Goal: Information Seeking & Learning: Learn about a topic

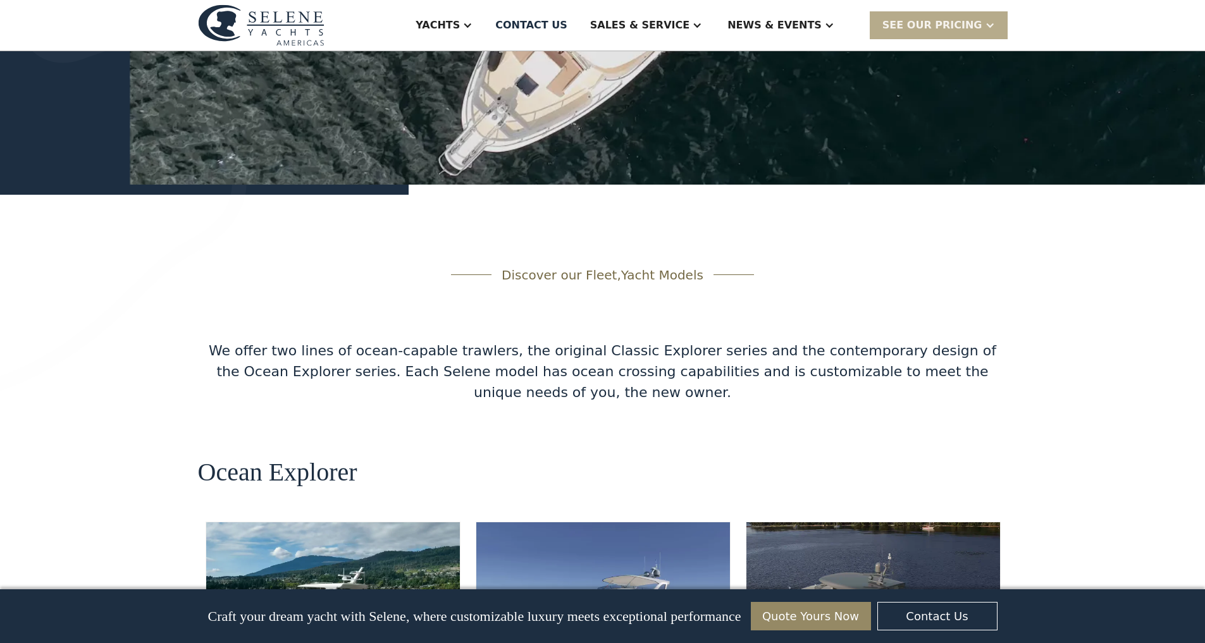
scroll to position [1905, 0]
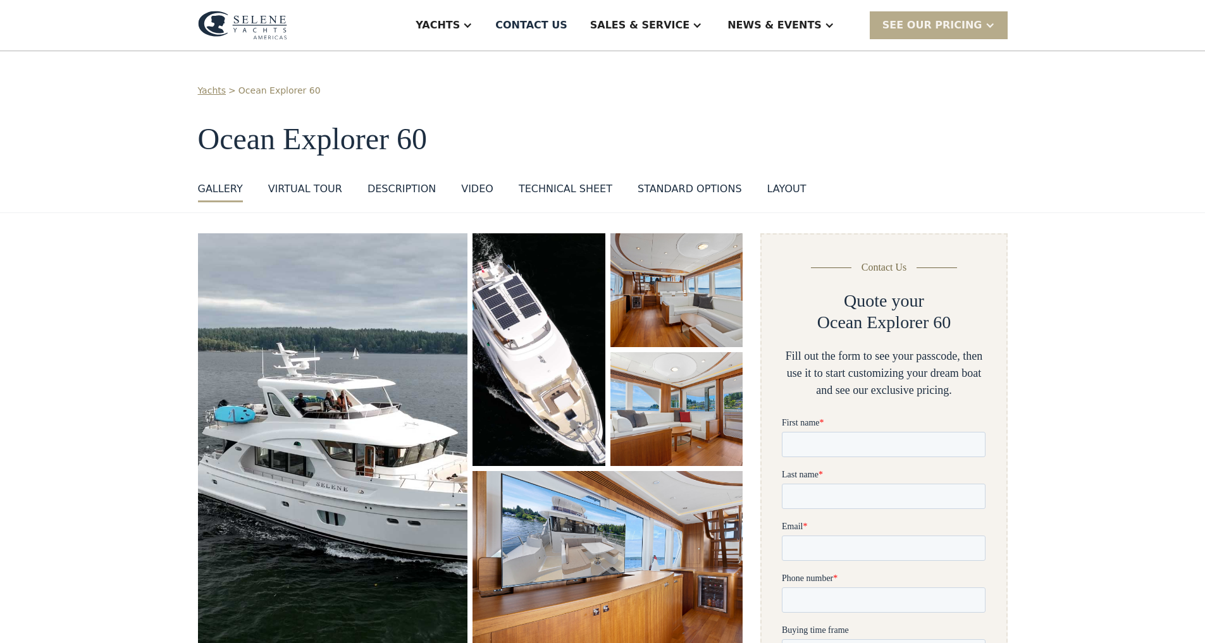
click at [449, 328] on img "open lightbox" at bounding box center [333, 442] width 270 height 418
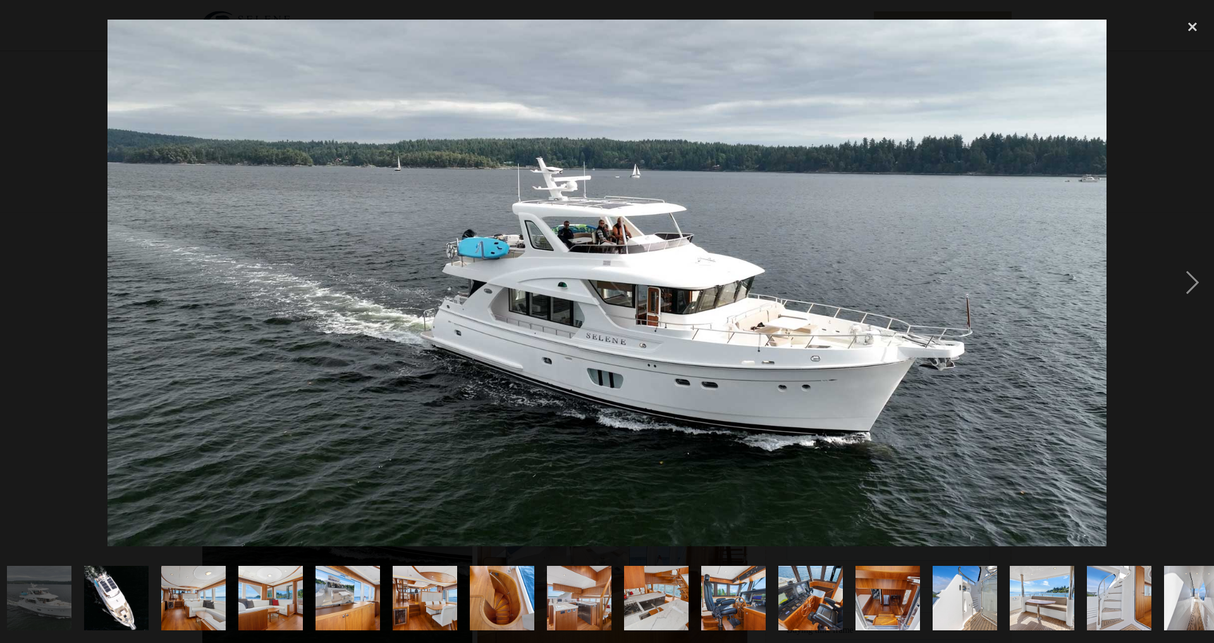
scroll to position [0, 6]
click at [449, 328] on img "open lightbox" at bounding box center [337, 442] width 270 height 418
click at [554, 316] on img "open lightbox" at bounding box center [544, 349] width 132 height 233
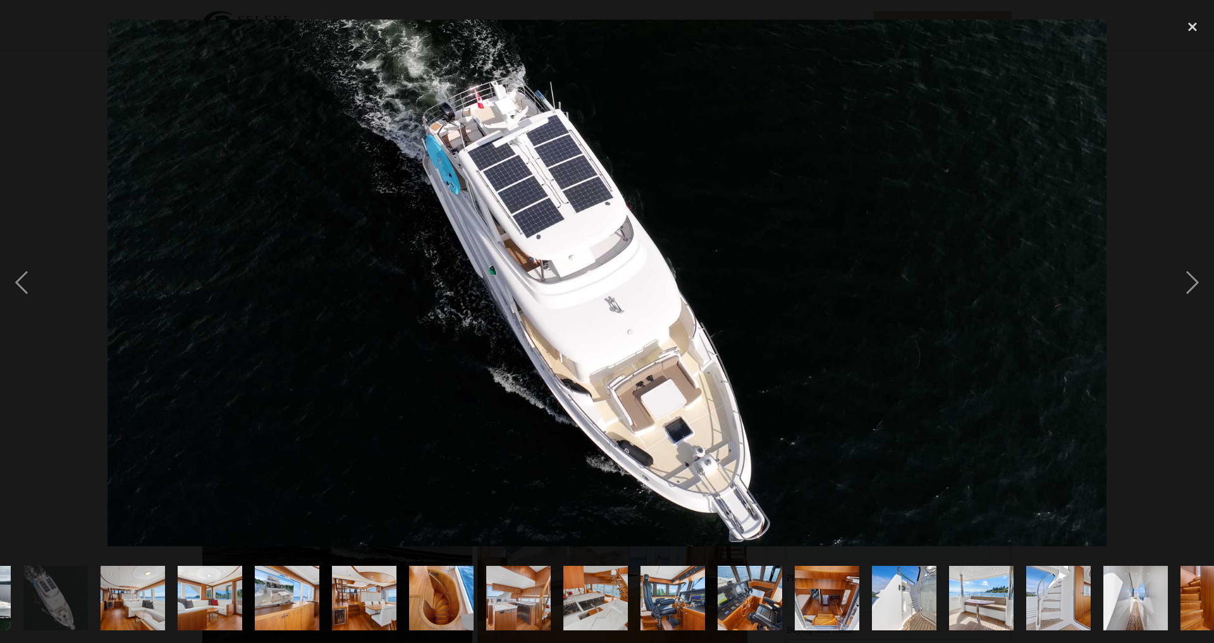
click at [554, 316] on img "open lightbox" at bounding box center [544, 349] width 132 height 233
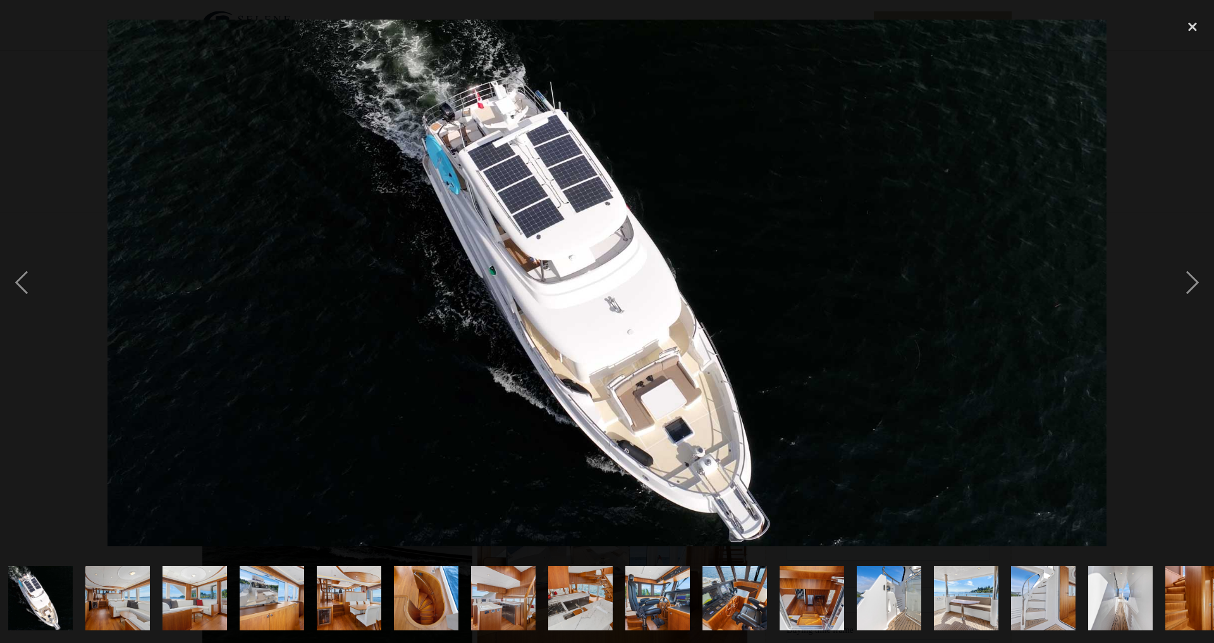
scroll to position [0, 83]
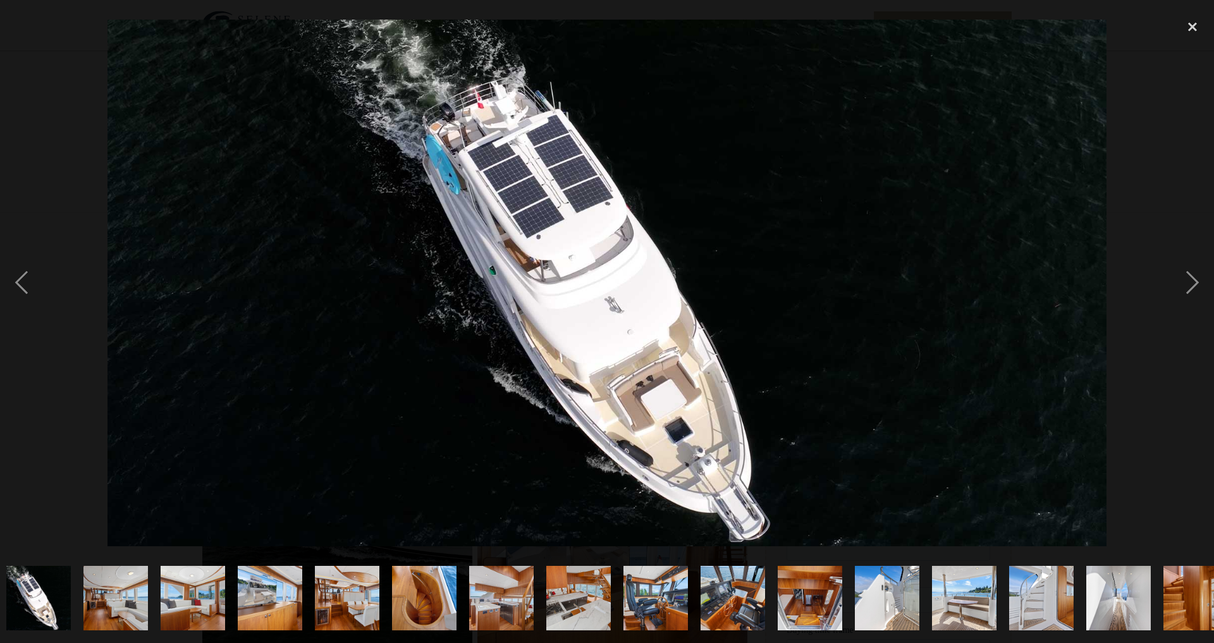
click at [554, 316] on img "open lightbox" at bounding box center [544, 349] width 132 height 233
click at [554, 315] on img "open lightbox" at bounding box center [544, 349] width 132 height 233
click at [648, 236] on img "open lightbox" at bounding box center [681, 290] width 133 height 114
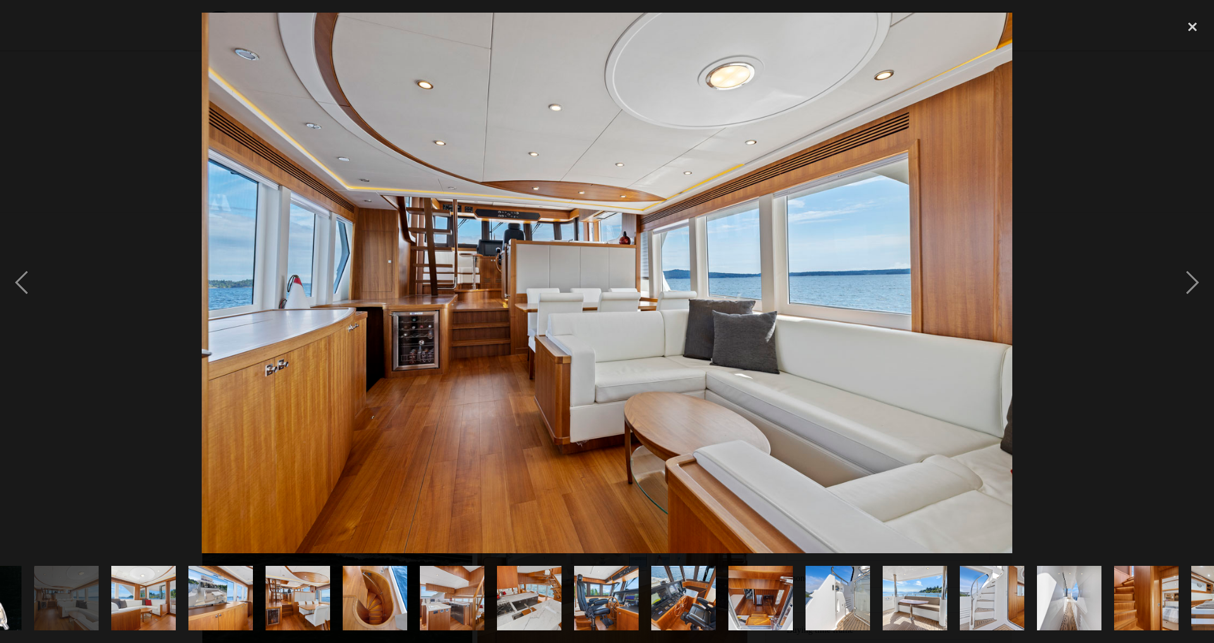
click at [648, 236] on img "open lightbox" at bounding box center [681, 290] width 133 height 114
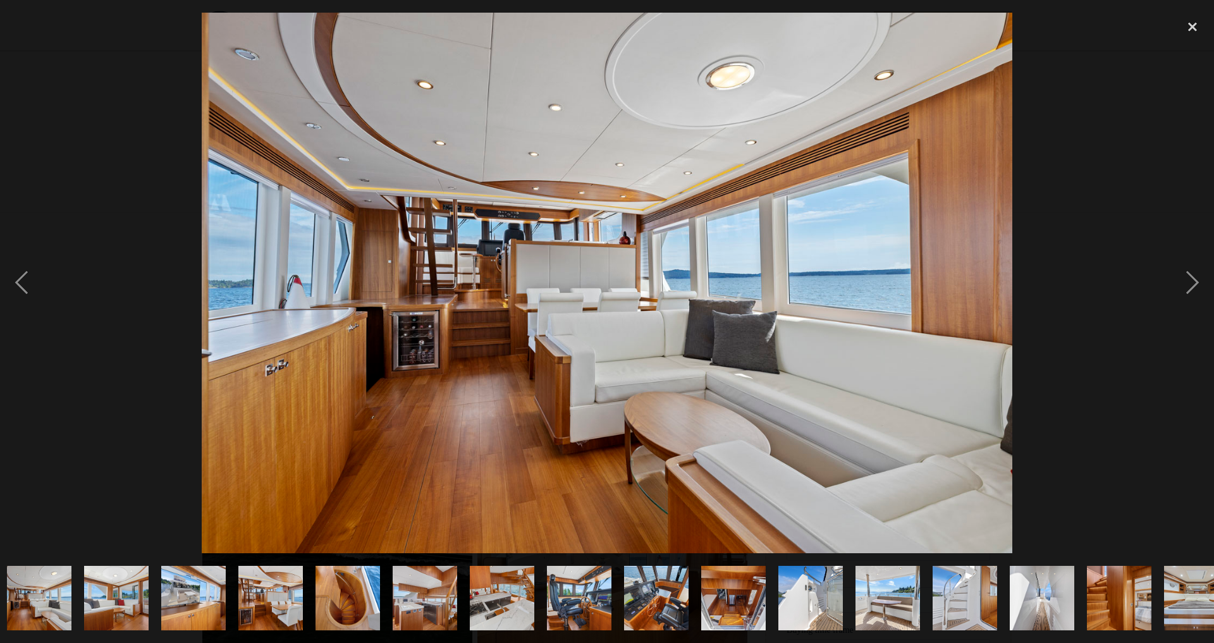
scroll to position [0, 161]
click at [648, 236] on img "open lightbox" at bounding box center [681, 290] width 133 height 114
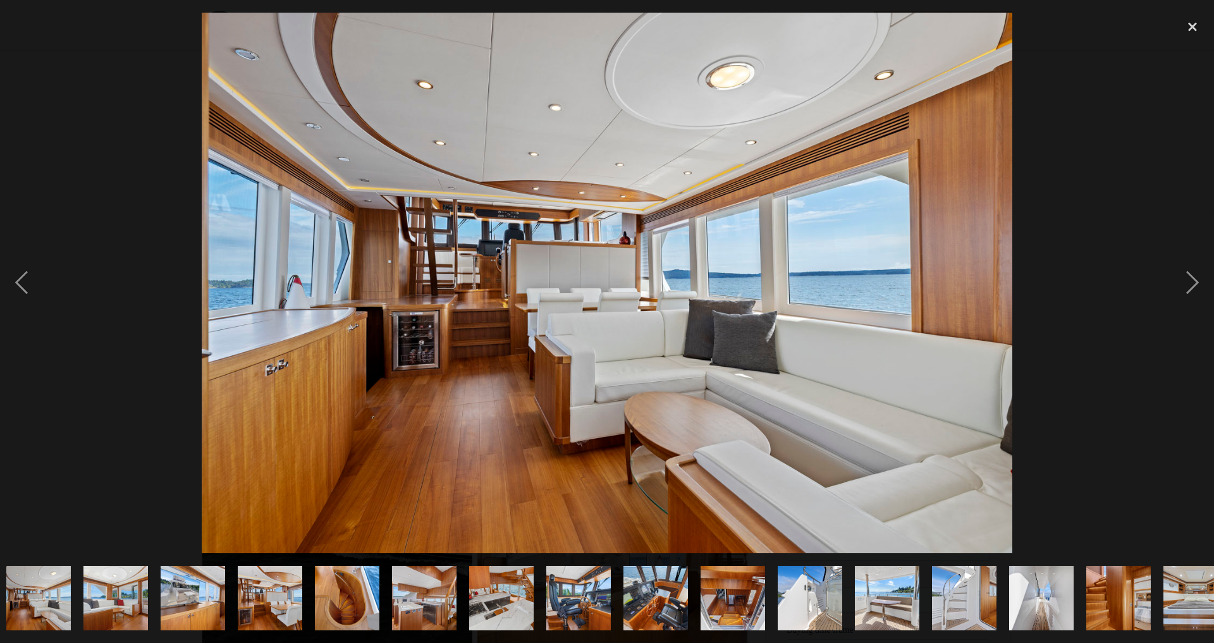
click at [648, 236] on img "open lightbox" at bounding box center [681, 290] width 133 height 114
click at [697, 352] on img "open lightbox" at bounding box center [681, 409] width 133 height 114
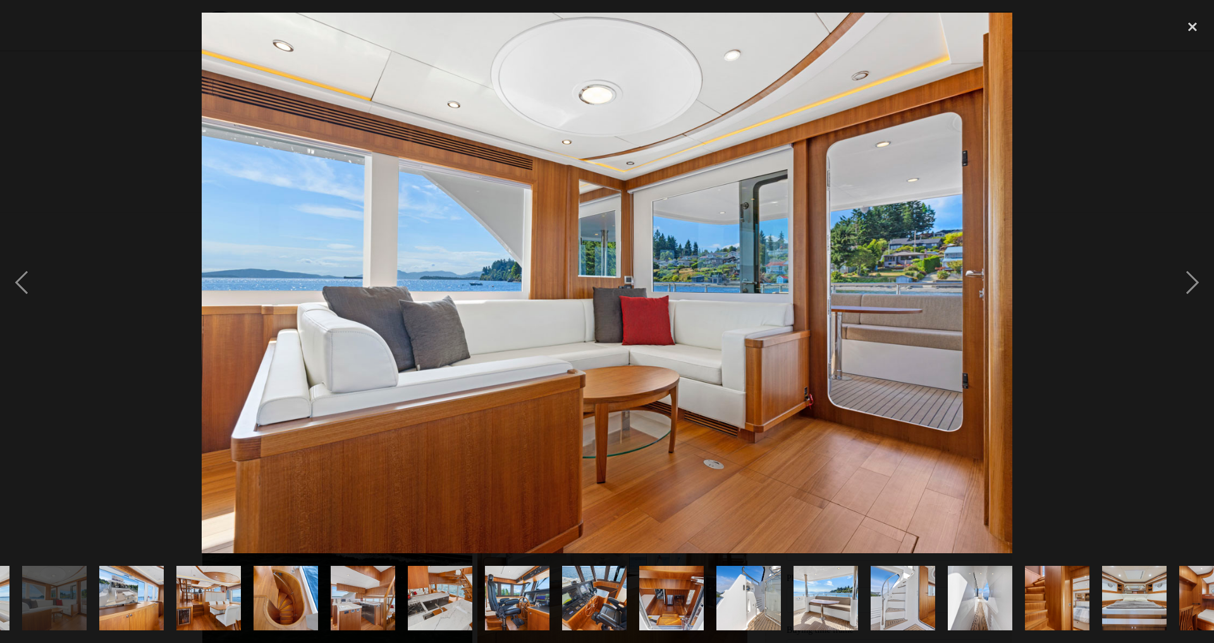
click at [697, 352] on img "open lightbox" at bounding box center [681, 409] width 133 height 114
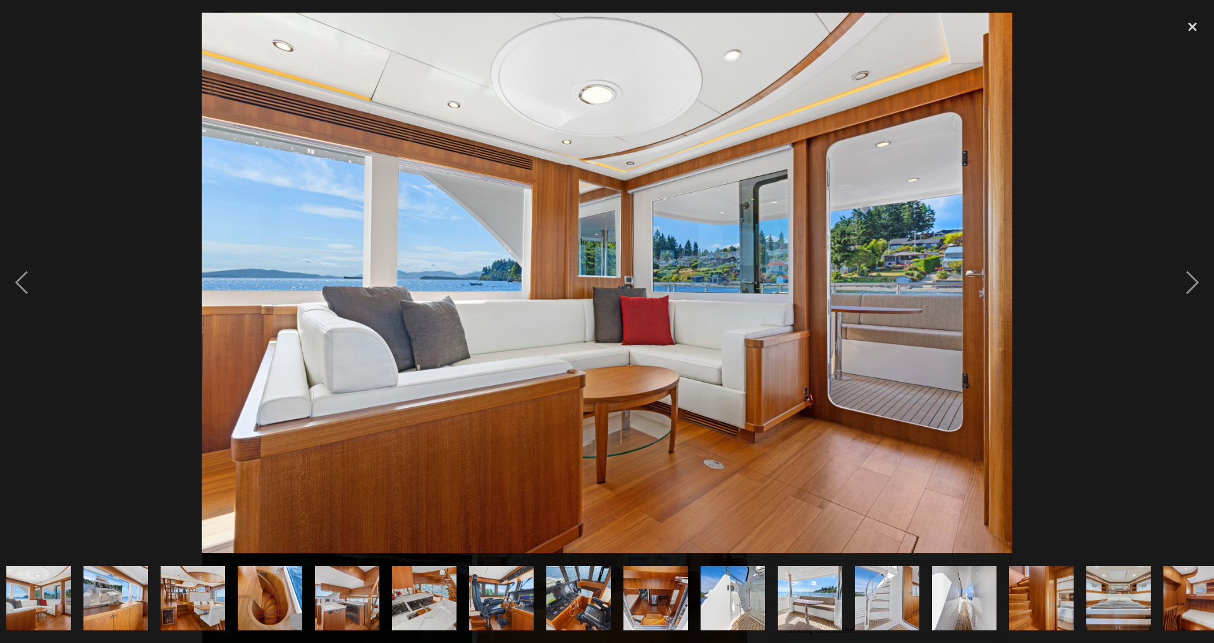
click at [667, 545] on img "open lightbox" at bounding box center [613, 561] width 270 height 180
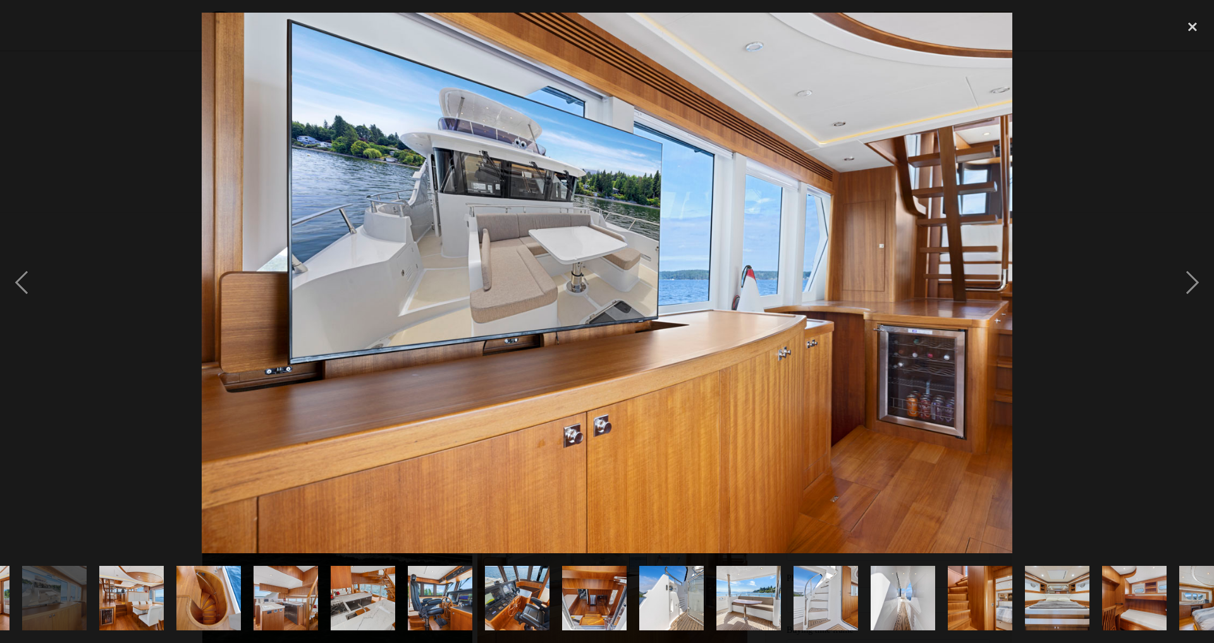
click at [668, 547] on img "open lightbox" at bounding box center [613, 561] width 270 height 180
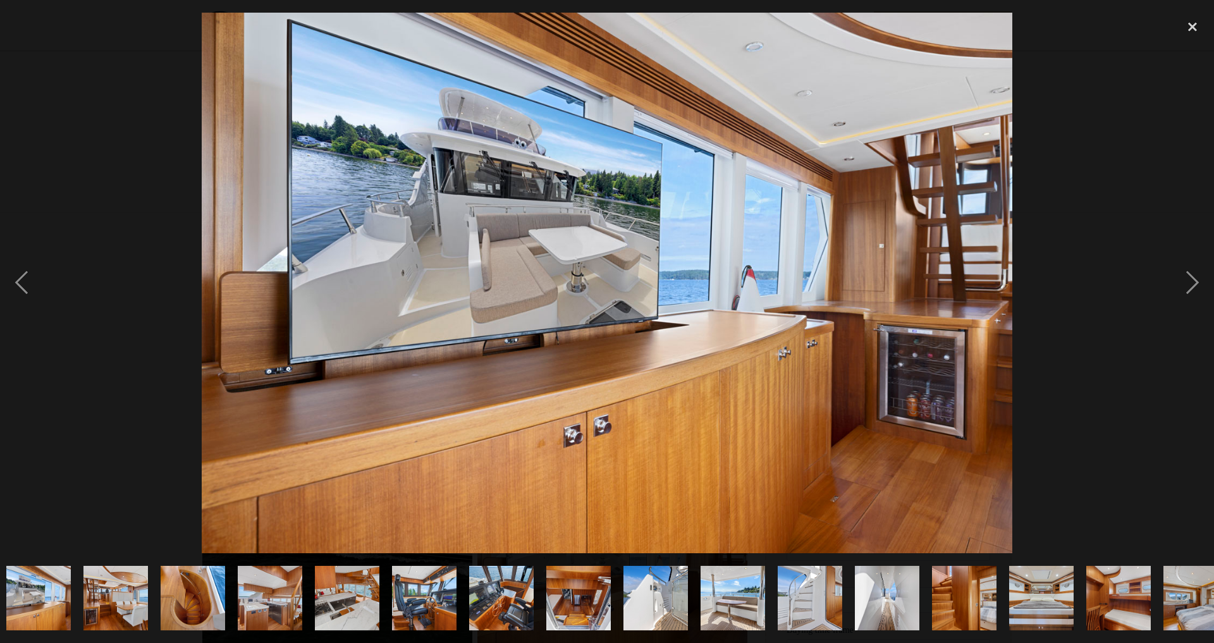
scroll to position [0, 0]
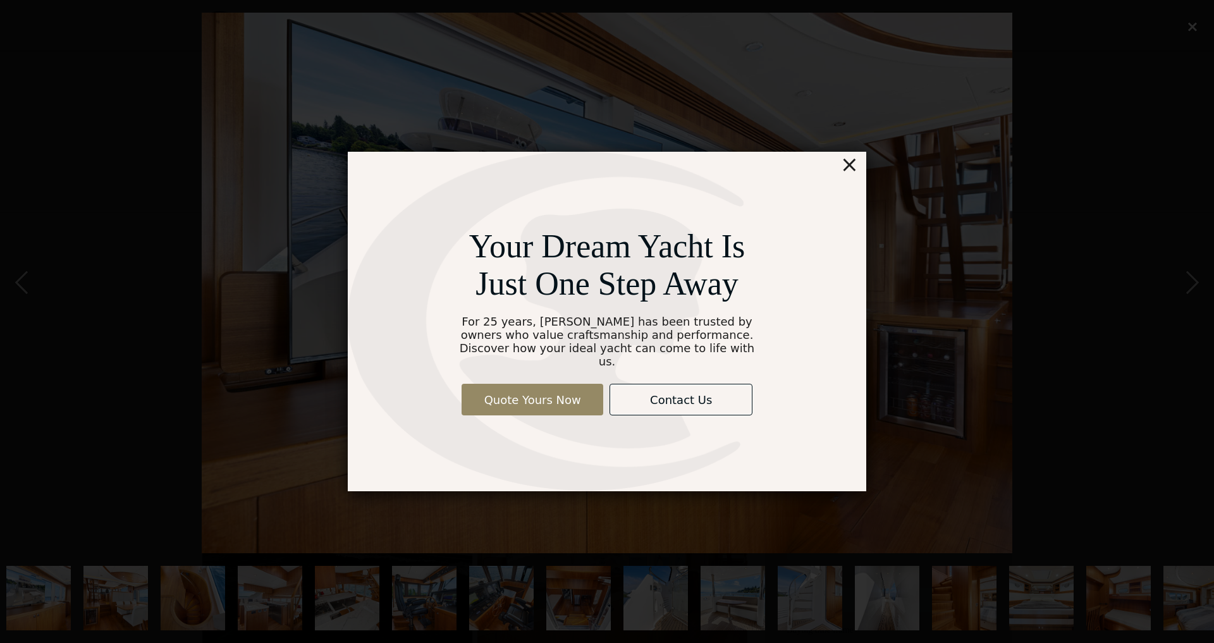
click at [855, 175] on div "×" at bounding box center [850, 164] width 18 height 25
